Goal: Browse casually

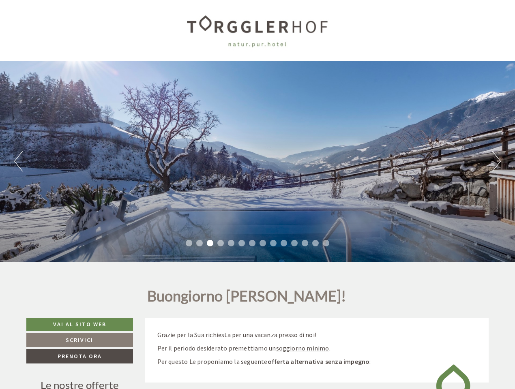
click at [257, 195] on div "Previous Next 1 2 3 4 5 6 7 8 9 10 11 12 13 14" at bounding box center [257, 161] width 515 height 201
click at [18, 161] on button "Previous" at bounding box center [18, 161] width 9 height 20
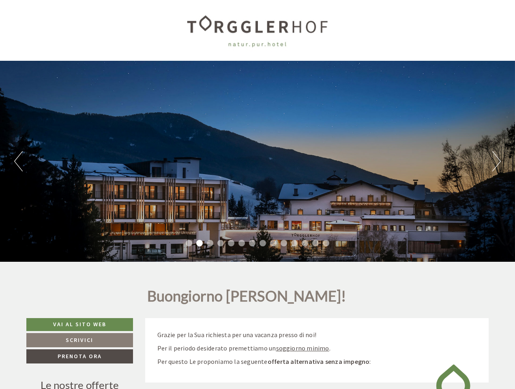
click at [257, 161] on div "Previous Next 1 2 3 4 5 6 7 8 9 10 11 12 13 14" at bounding box center [257, 161] width 515 height 201
click at [496, 161] on button "Next" at bounding box center [496, 161] width 9 height 20
click at [189, 243] on li "1" at bounding box center [189, 243] width 6 height 6
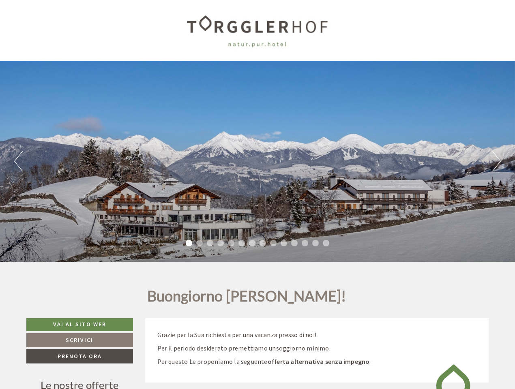
click at [199, 243] on li "2" at bounding box center [199, 243] width 6 height 6
click at [210, 243] on li "3" at bounding box center [210, 243] width 6 height 6
click at [221, 243] on li "4" at bounding box center [220, 243] width 6 height 6
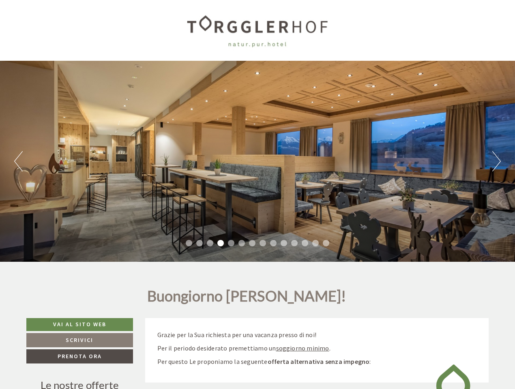
click at [231, 243] on li "5" at bounding box center [231, 243] width 6 height 6
click at [242, 243] on li "6" at bounding box center [241, 243] width 6 height 6
